Goal: Information Seeking & Learning: Check status

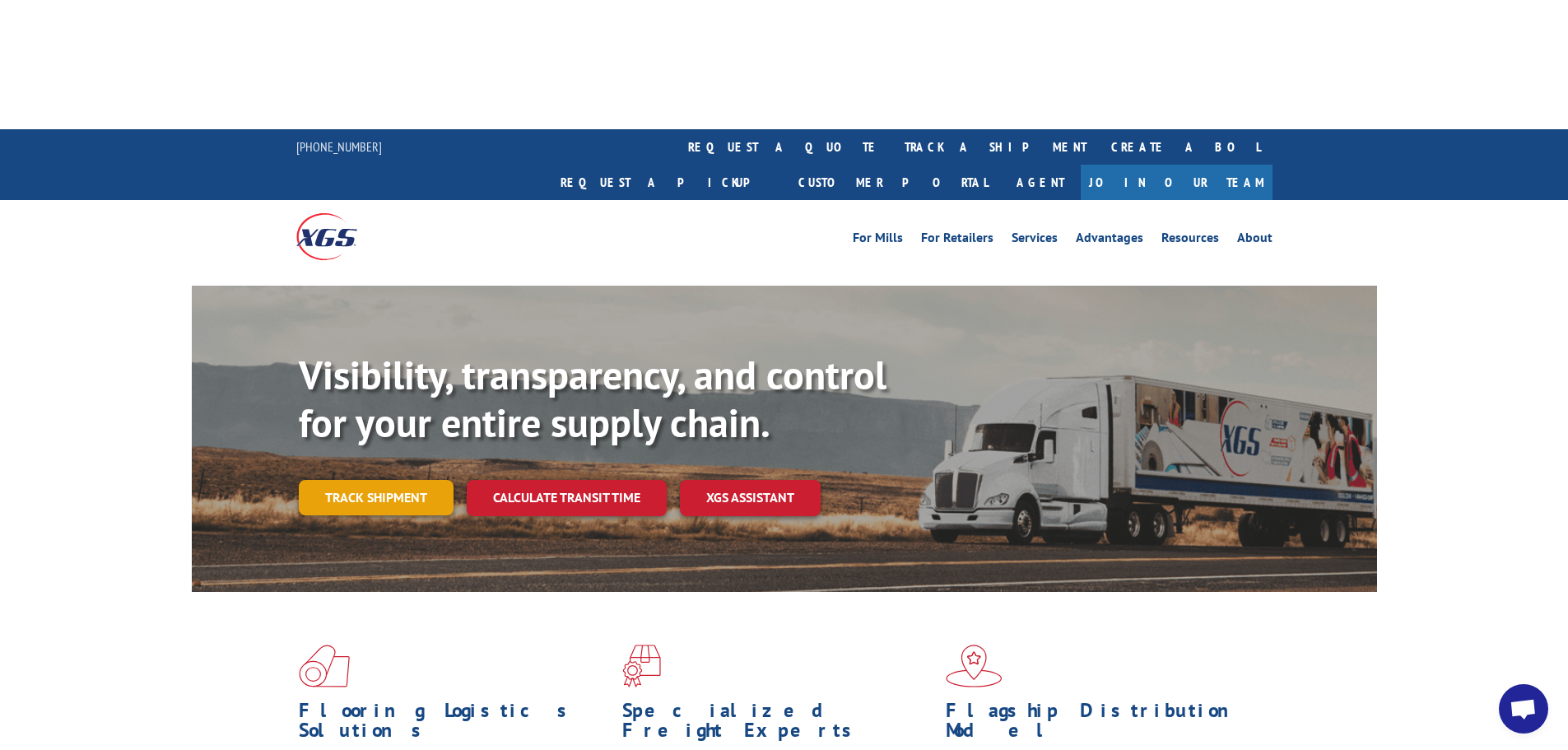
click at [389, 480] on link "Track shipment" at bounding box center [375, 497] width 155 height 35
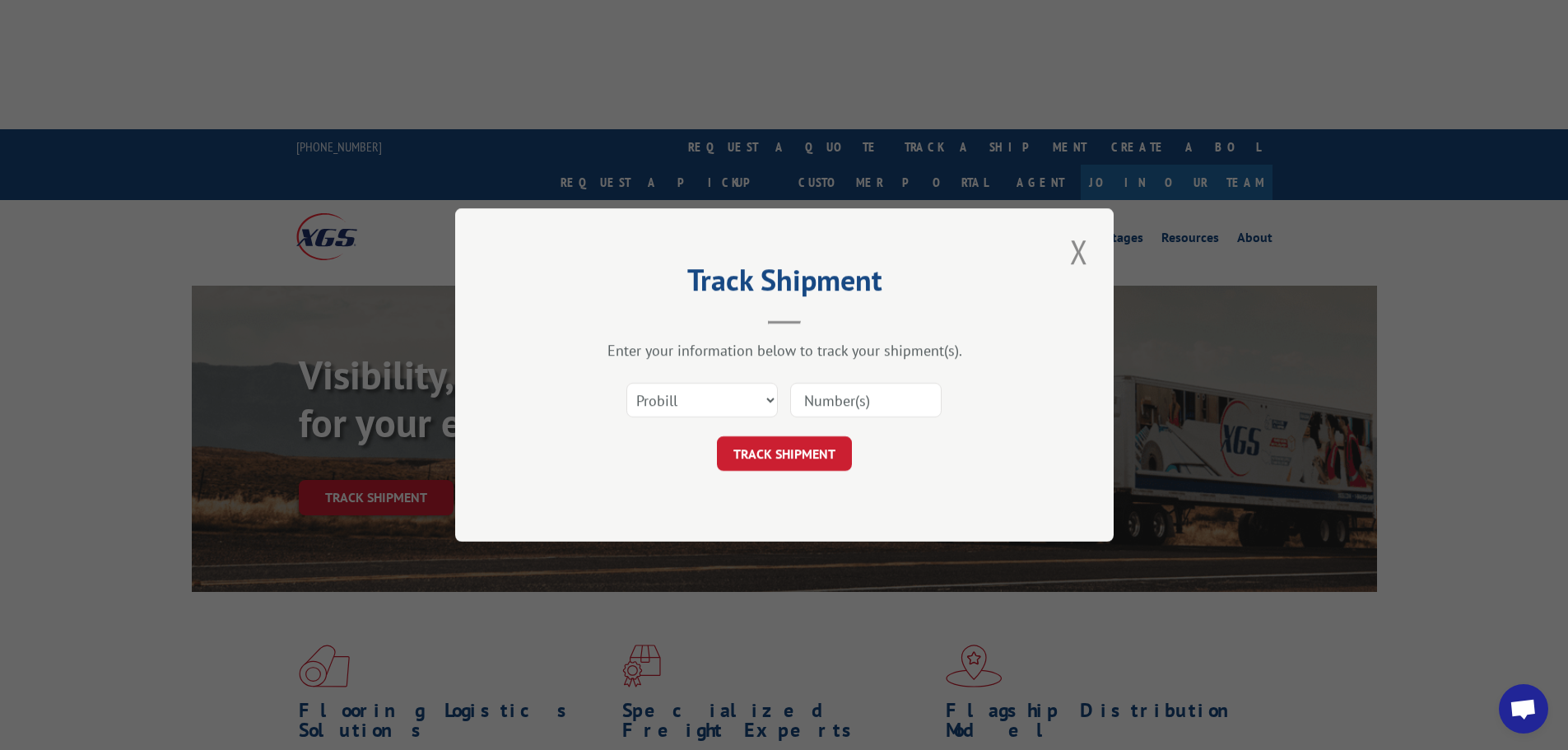
click at [858, 392] on input at bounding box center [865, 400] width 151 height 35
paste input "17506229"
type input "17506229"
click button "TRACK SHIPMENT" at bounding box center [784, 453] width 135 height 35
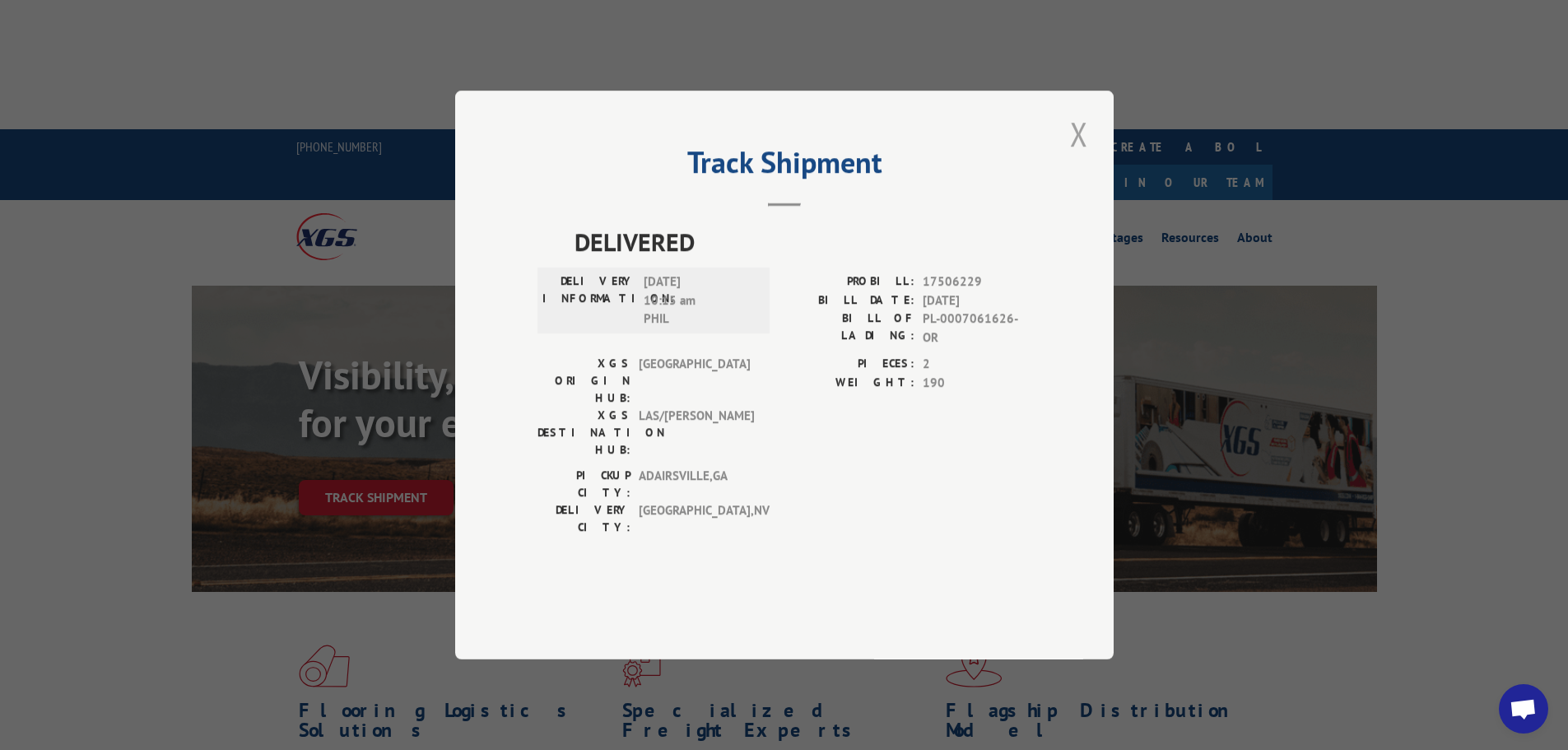
click at [1085, 156] on button "Close modal" at bounding box center [1079, 133] width 28 height 46
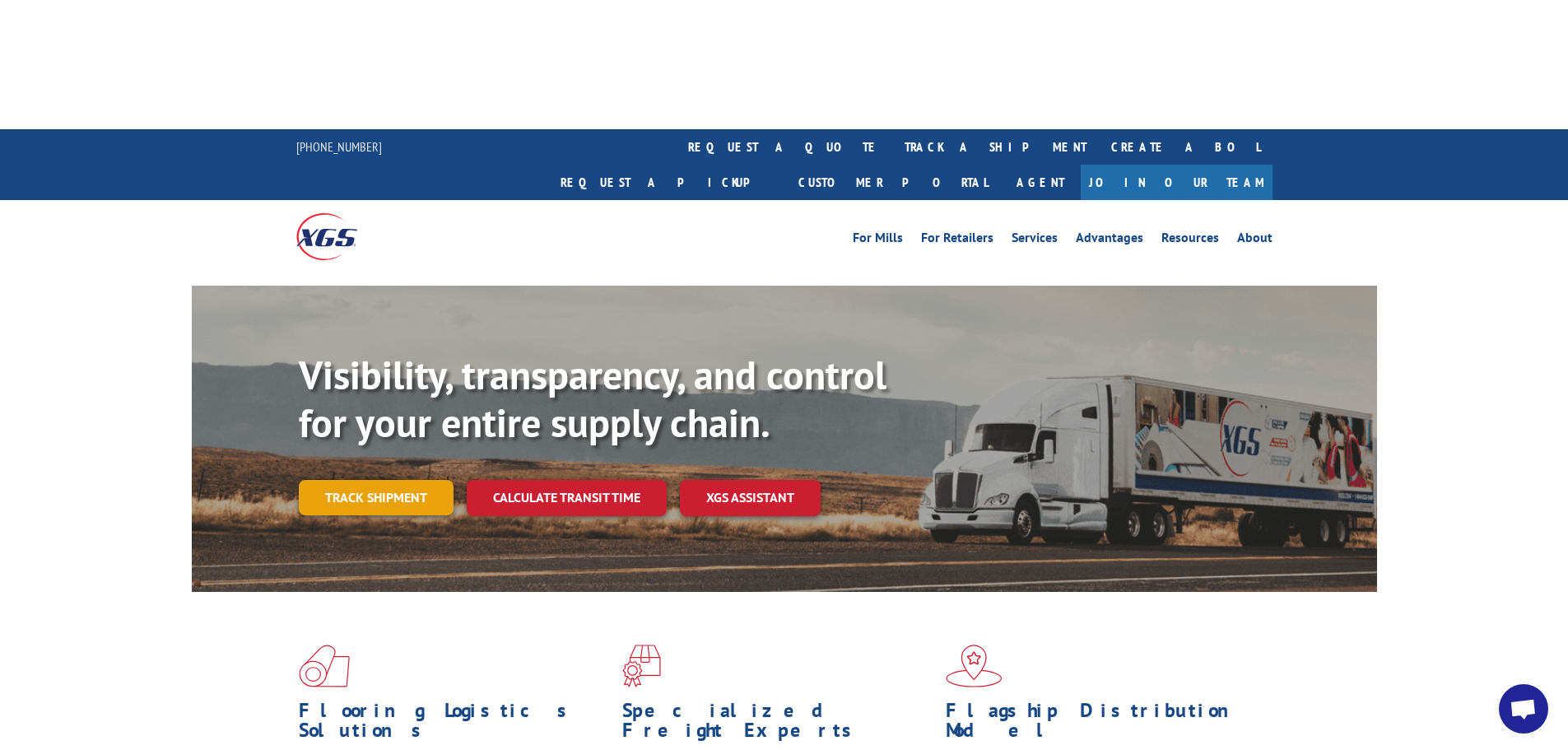
click at [369, 480] on link "Track shipment" at bounding box center [375, 497] width 155 height 35
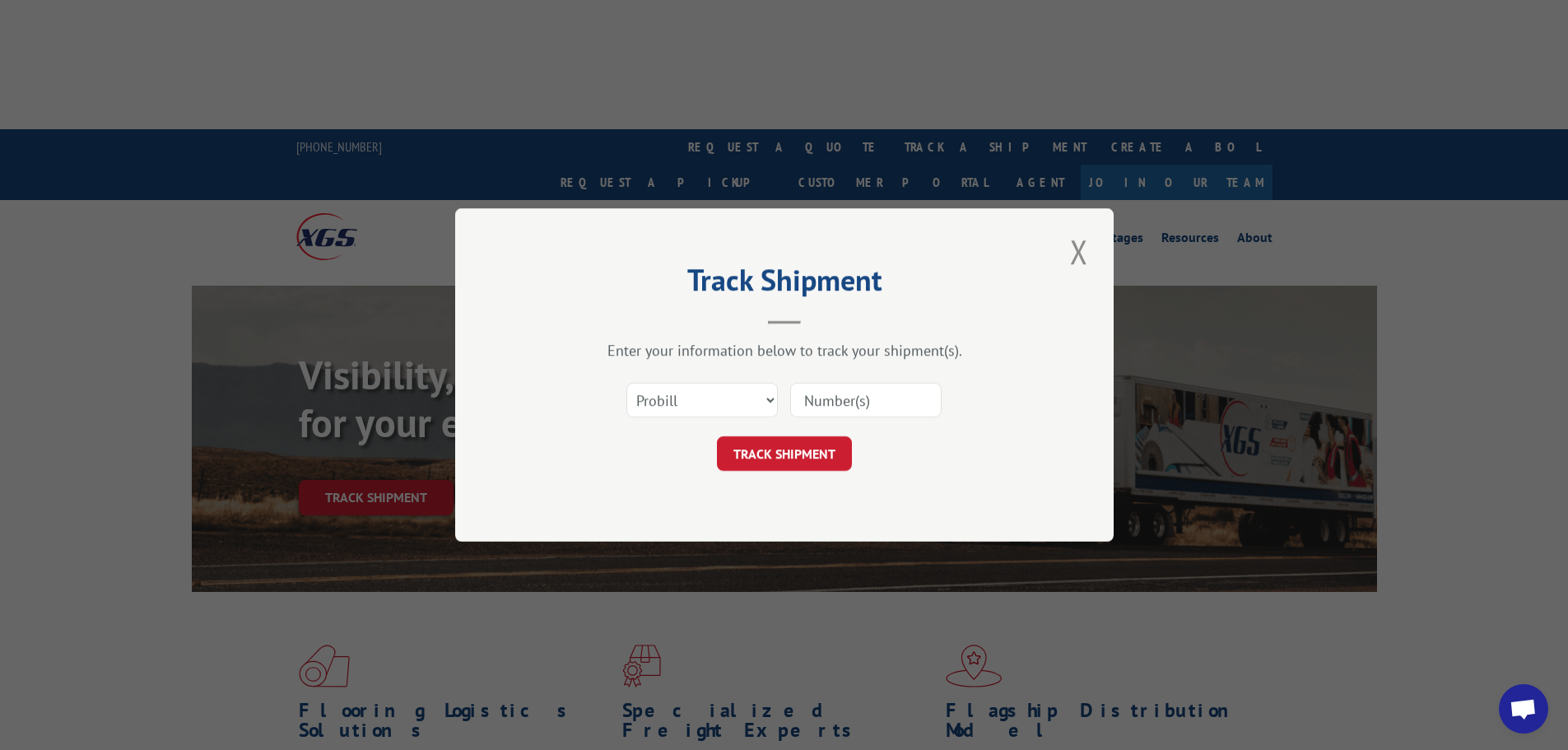
click at [879, 398] on input at bounding box center [865, 400] width 151 height 35
paste input "17506229"
type input "17506229"
click button "TRACK SHIPMENT" at bounding box center [784, 453] width 135 height 35
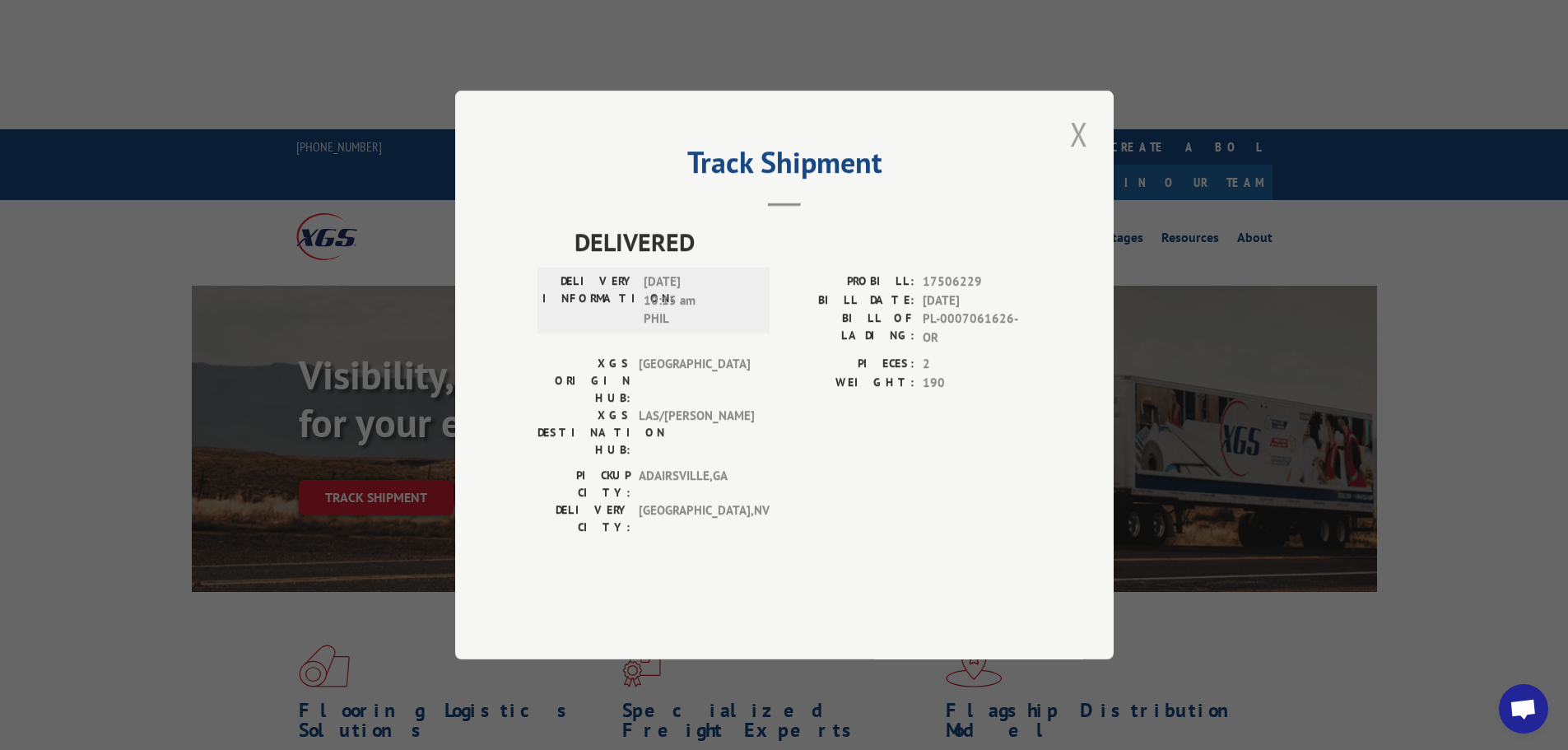
click at [1077, 156] on button "Close modal" at bounding box center [1079, 133] width 28 height 46
